Goal: Transaction & Acquisition: Book appointment/travel/reservation

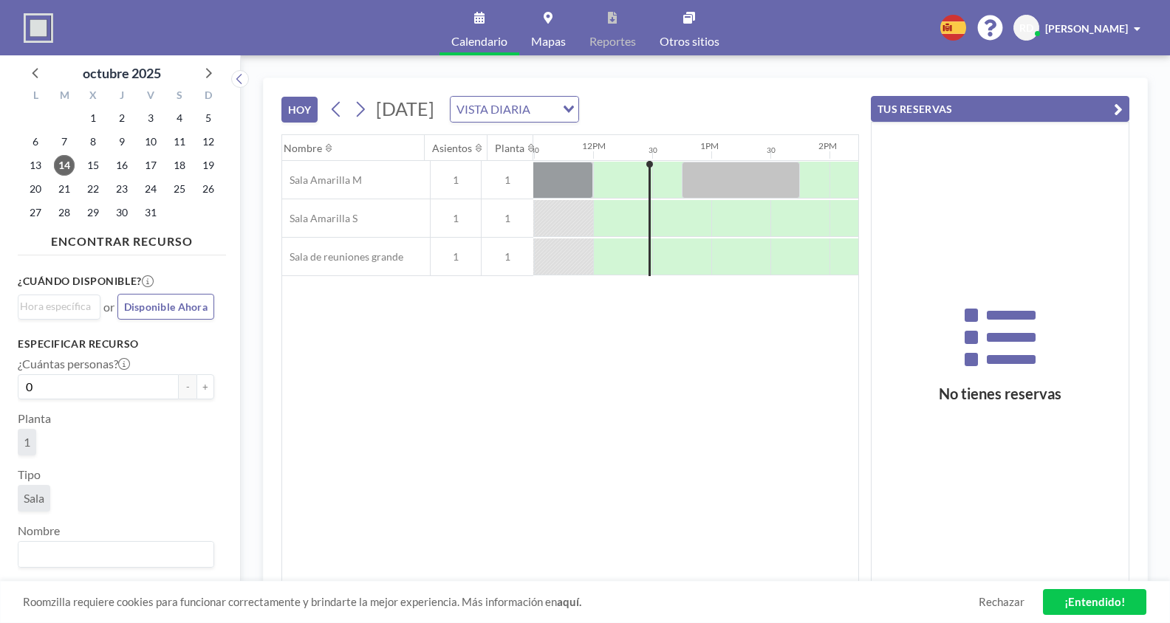
scroll to position [0, 1359]
click at [658, 251] on div at bounding box center [680, 256] width 59 height 37
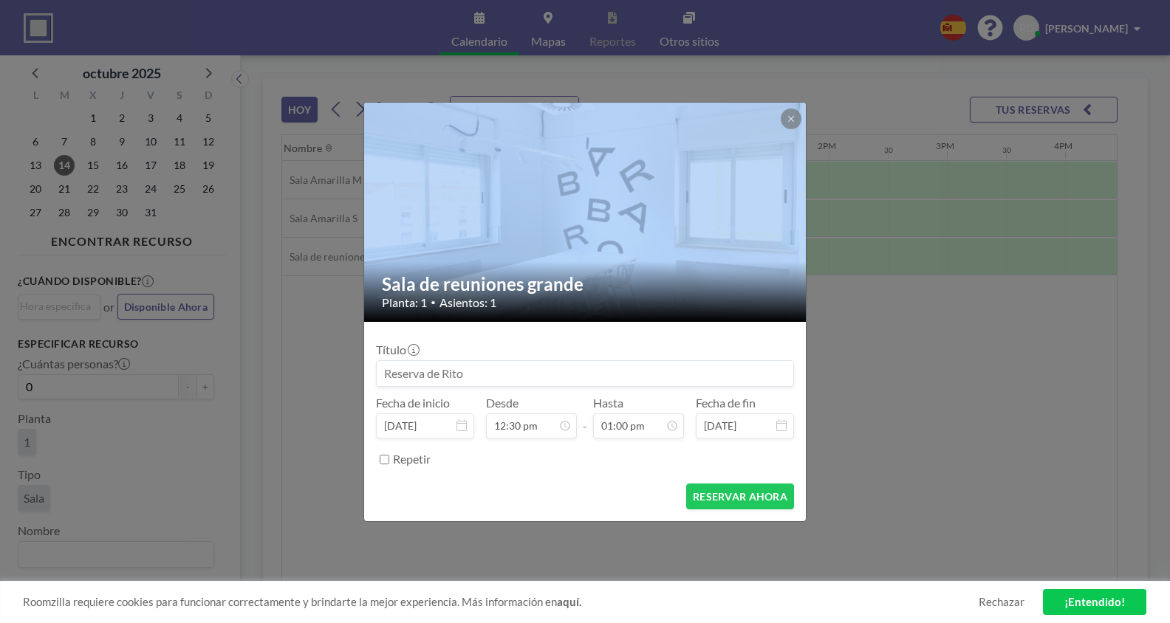
click at [658, 251] on div at bounding box center [585, 212] width 443 height 219
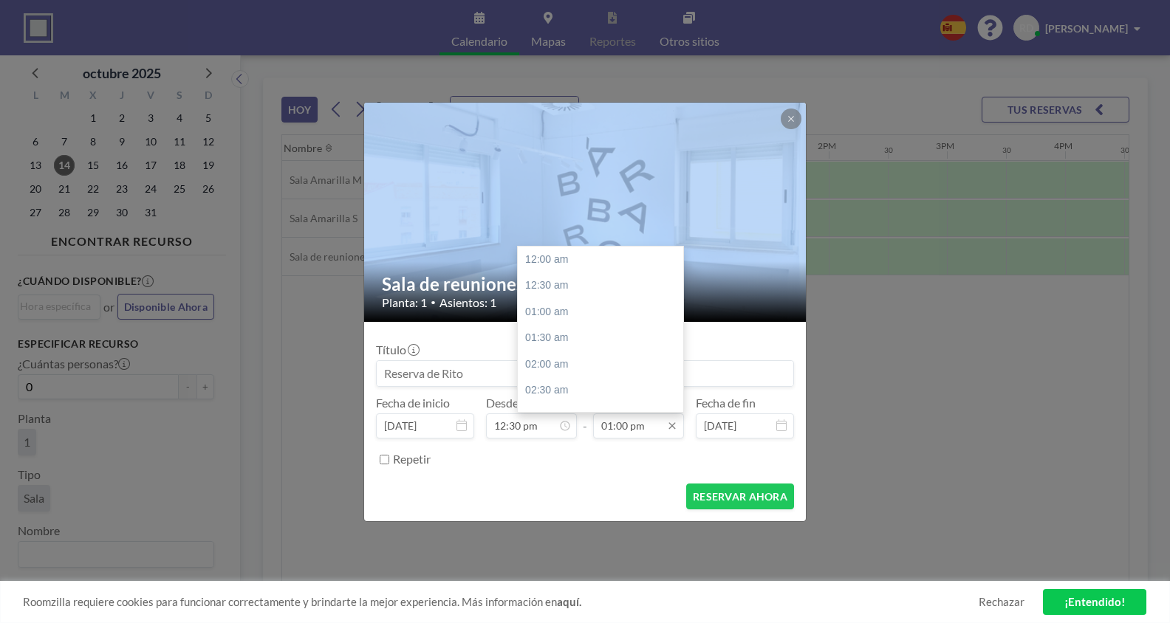
scroll to position [683, 0]
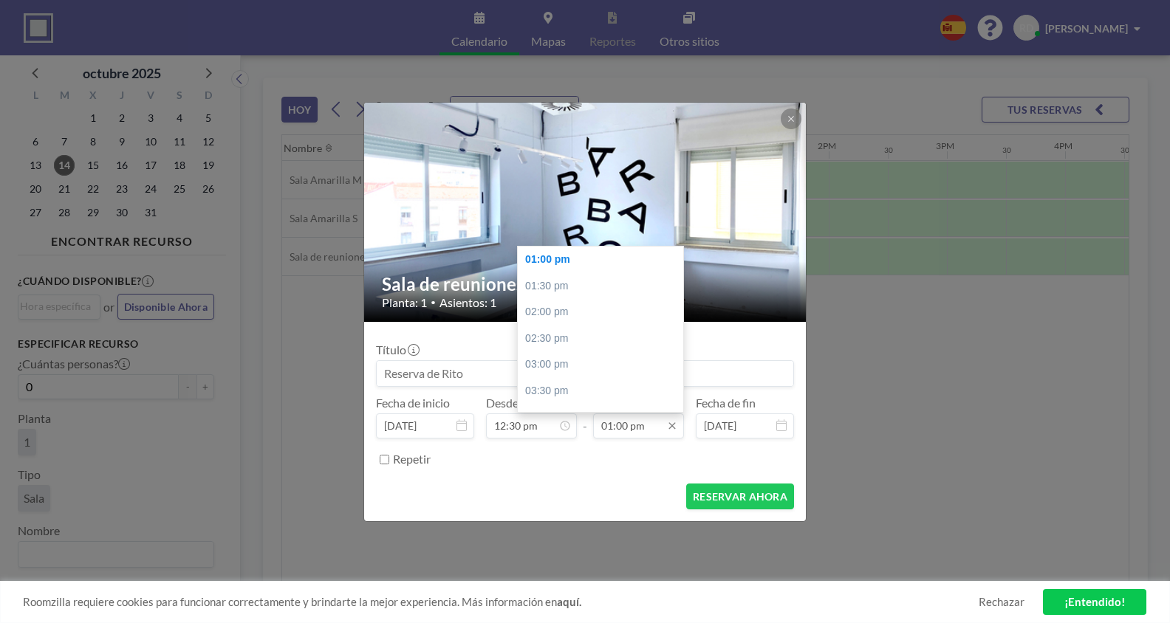
click at [630, 433] on input "01:00 pm" at bounding box center [638, 425] width 91 height 25
click at [553, 338] on div "02:30 pm" at bounding box center [600, 339] width 165 height 27
type input "02:30 pm"
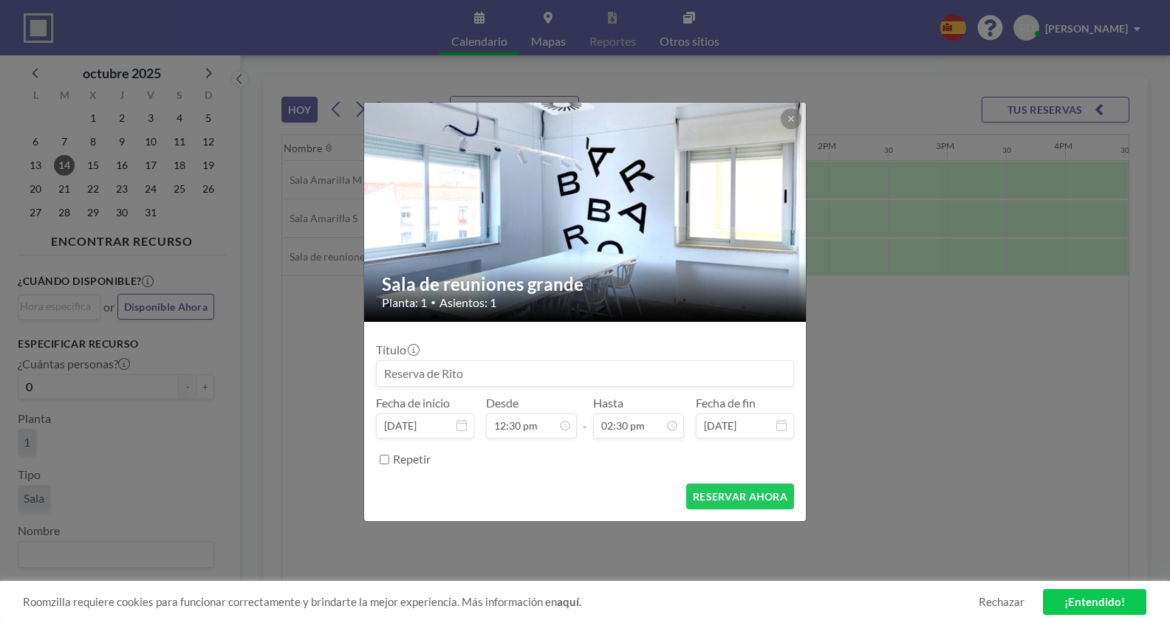
scroll to position [762, 0]
click at [730, 502] on button "RESERVAR AHORA" at bounding box center [740, 497] width 108 height 26
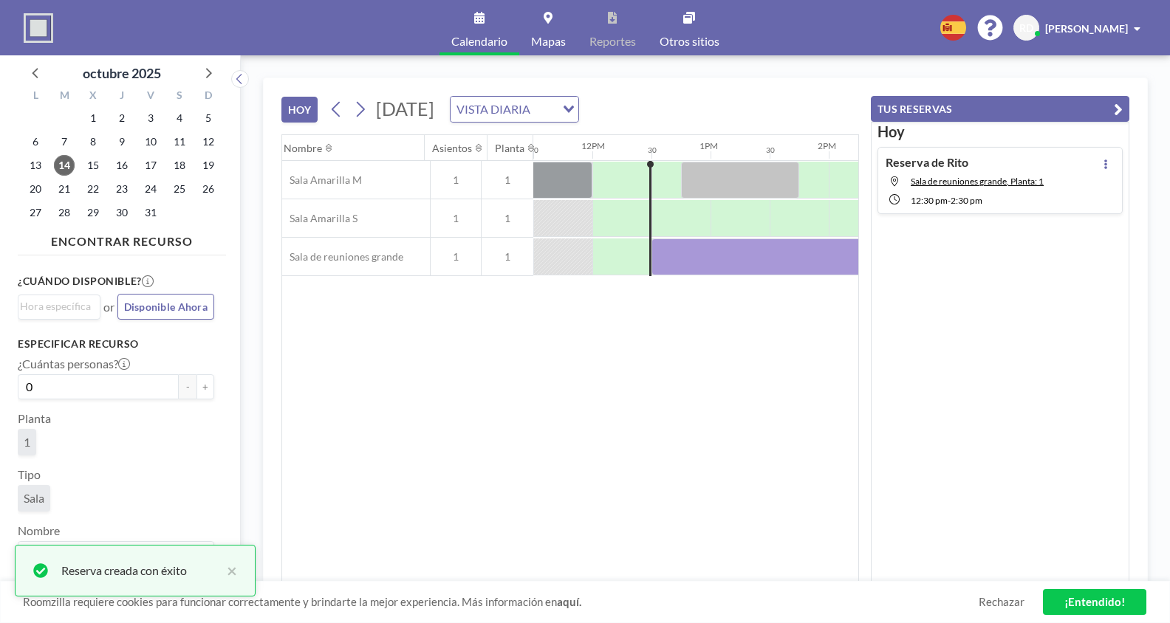
click at [862, 338] on div "[DATE] [DATE] VISTA DIARIA Loading... [GEOGRAPHIC_DATA] 12AM 30 1AM 30 2AM 30 3…" at bounding box center [705, 339] width 885 height 523
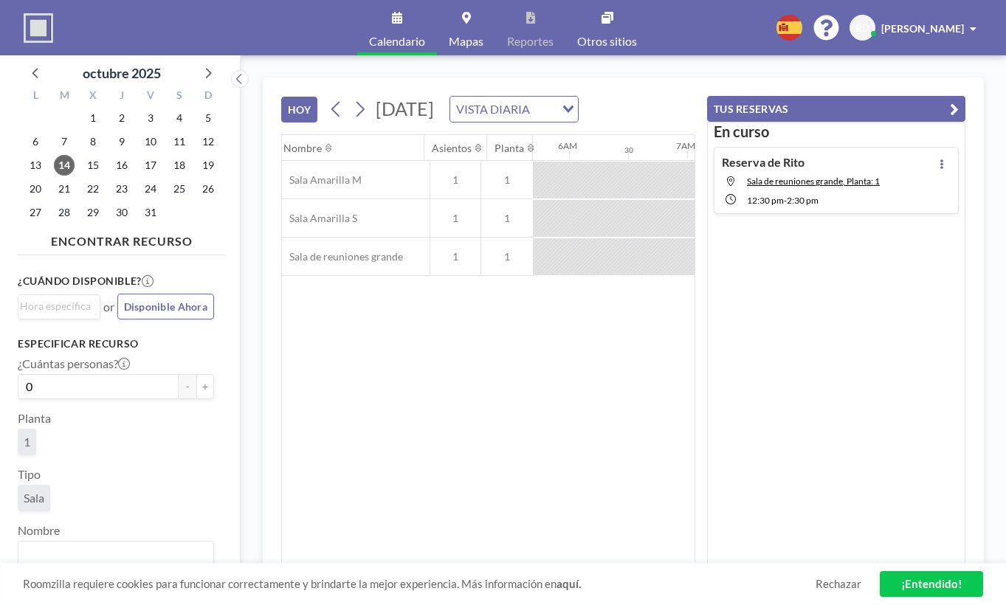
scroll to position [0, 679]
